Goal: Information Seeking & Learning: Learn about a topic

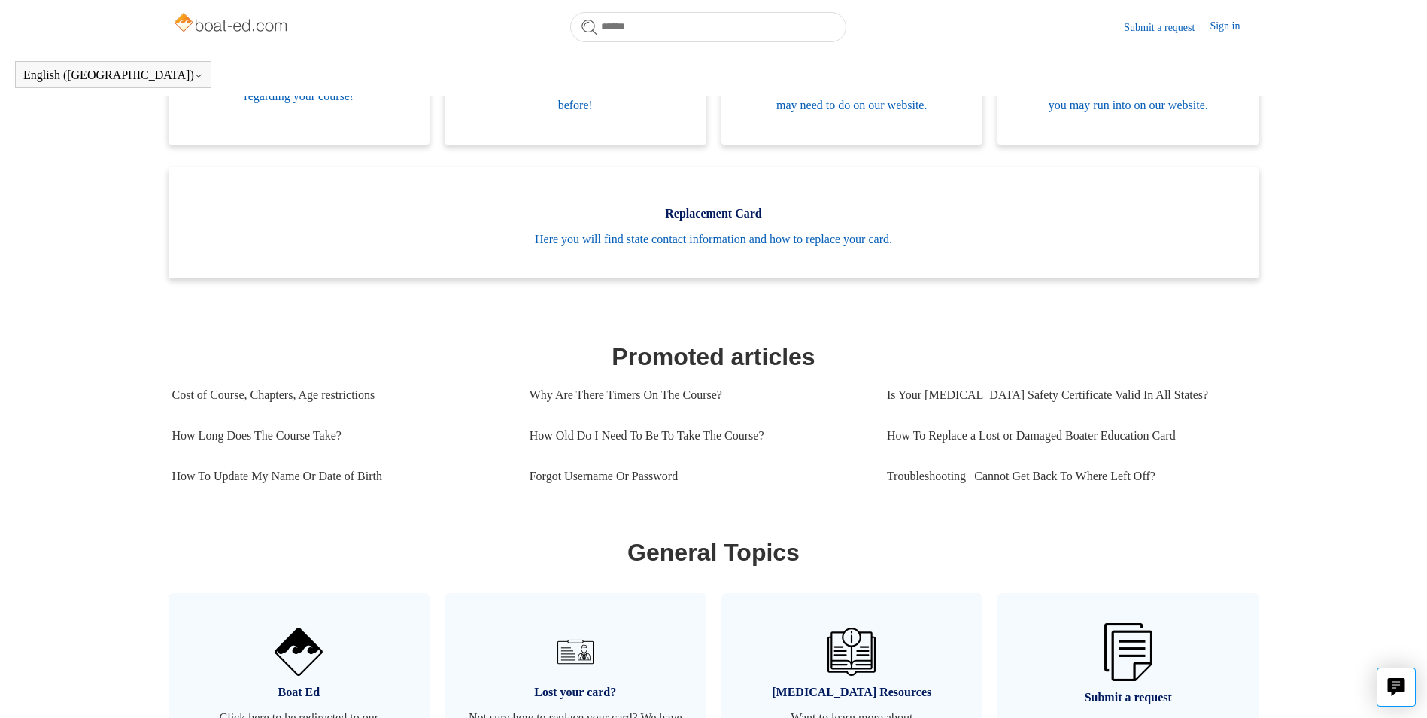
scroll to position [484, 0]
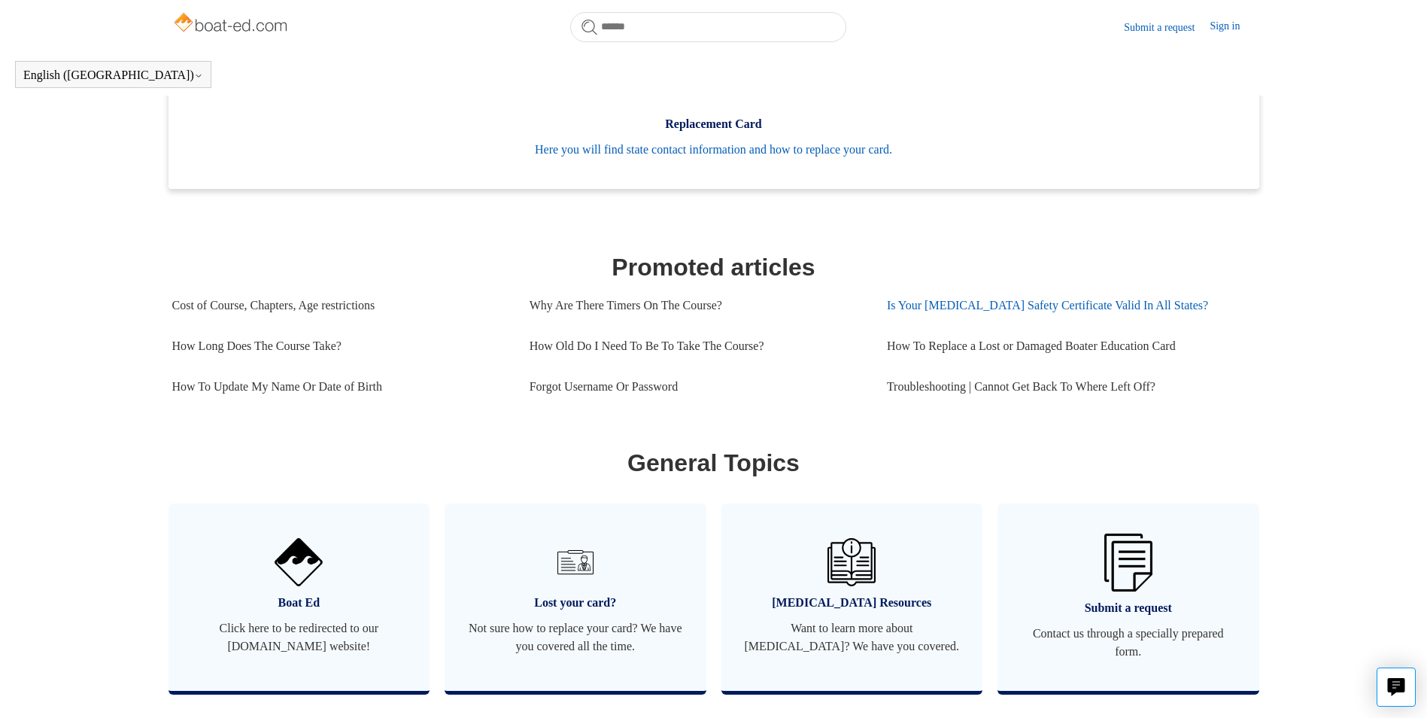
click at [984, 323] on link "Is Your Boating Safety Certificate Valid In All States?" at bounding box center [1065, 305] width 357 height 41
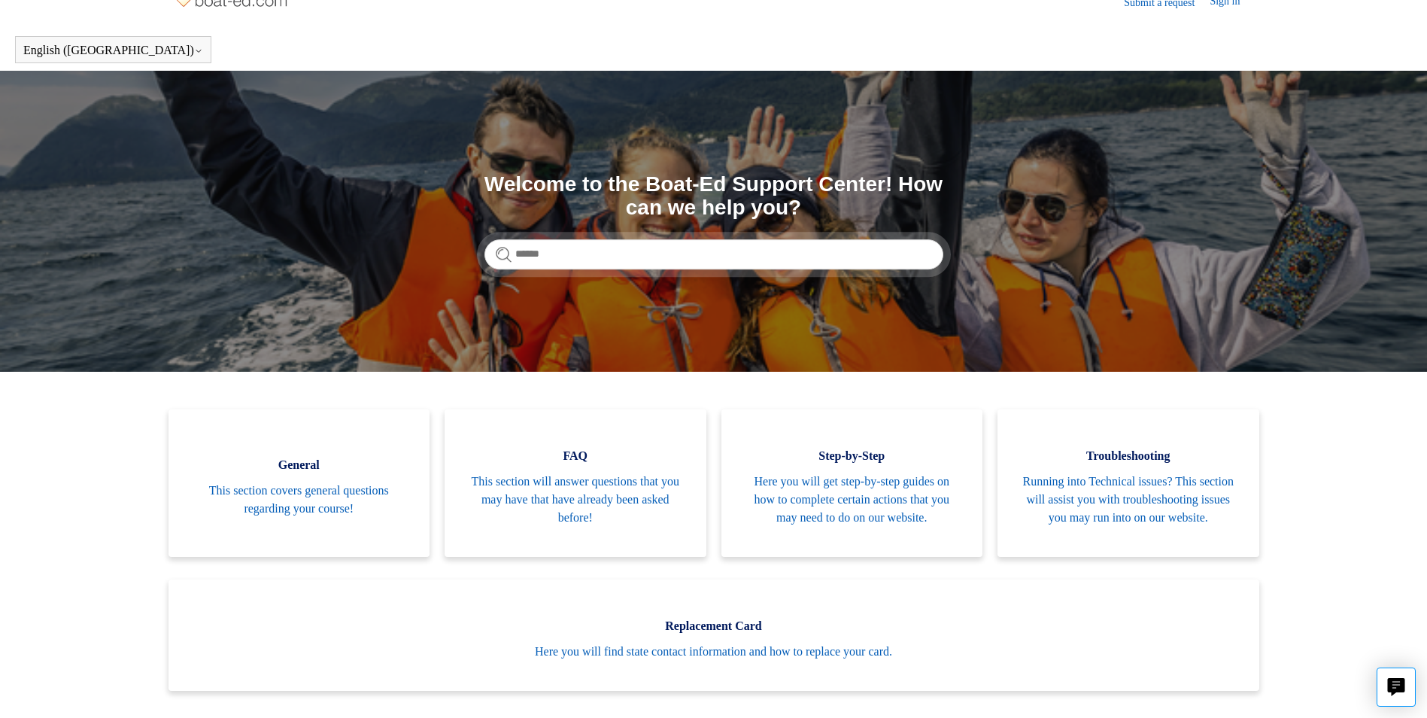
scroll to position [0, 0]
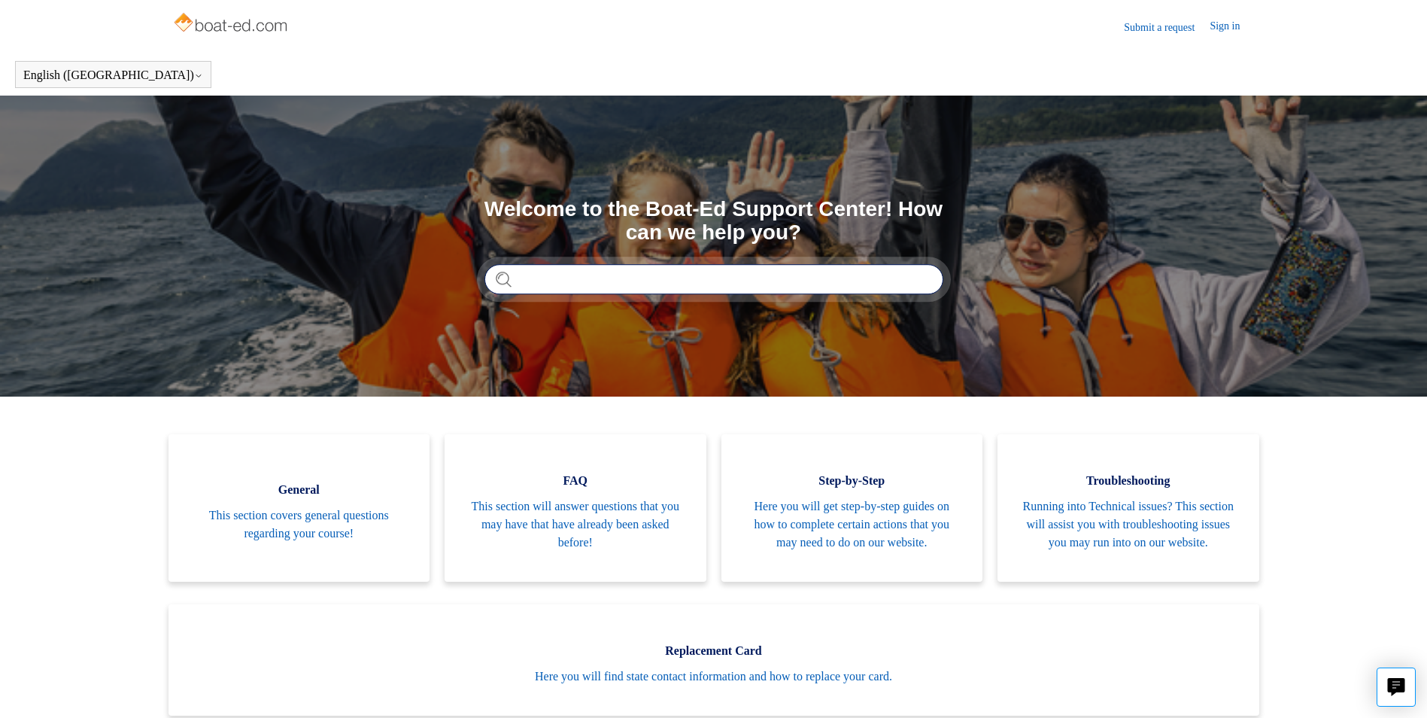
click at [623, 280] on input "Search" at bounding box center [713, 279] width 459 height 30
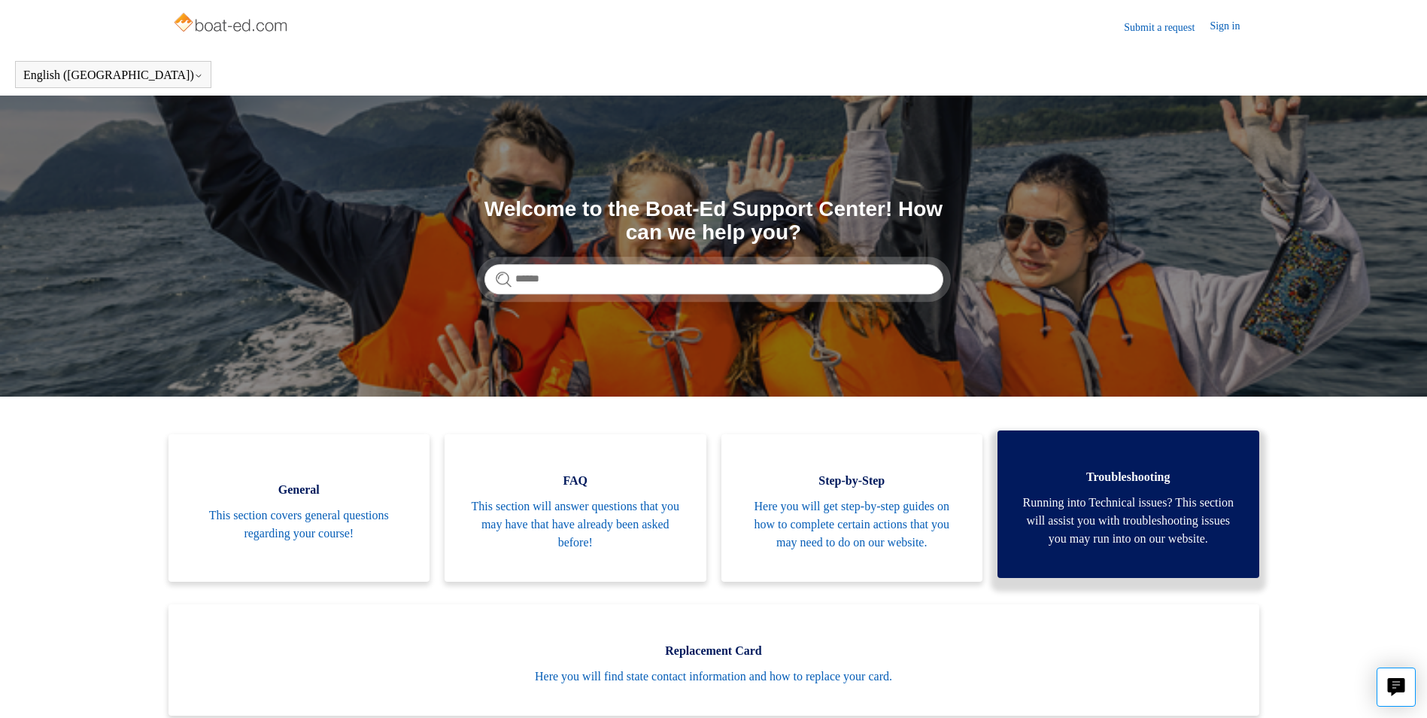
click at [1155, 533] on span "Running into Technical issues? This section will assist you with troubleshootin…" at bounding box center [1128, 520] width 217 height 54
